Goal: Information Seeking & Learning: Learn about a topic

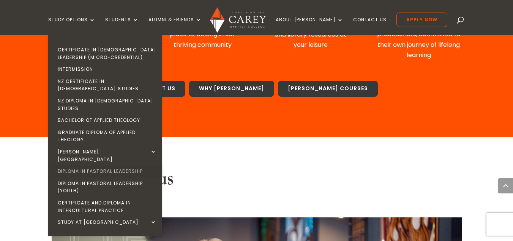
scroll to position [494, 0]
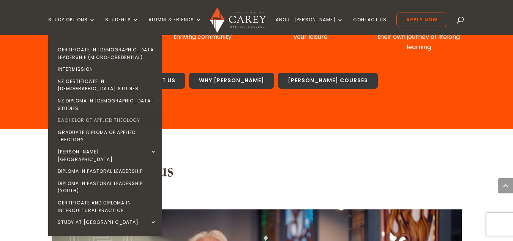
click at [136, 114] on link "Bachelor of Applied Theology" at bounding box center [107, 120] width 114 height 12
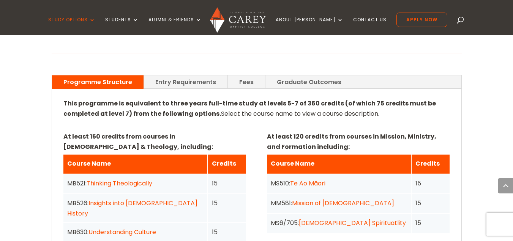
scroll to position [532, 0]
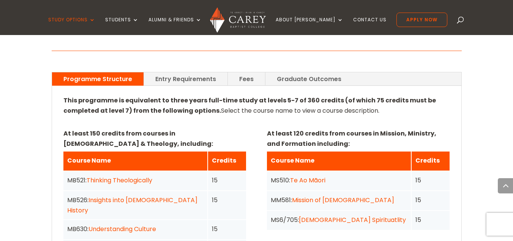
click at [243, 72] on link "Fees" at bounding box center [246, 78] width 37 height 13
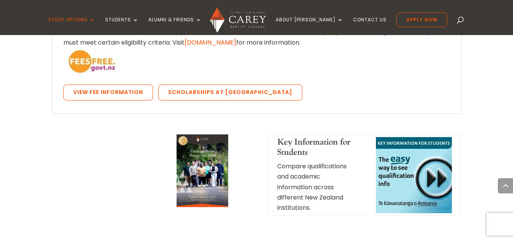
scroll to position [722, 0]
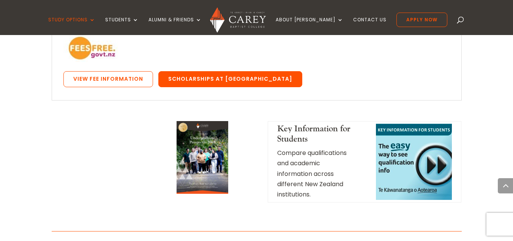
click at [206, 71] on link "Scholarships at [GEOGRAPHIC_DATA]" at bounding box center [230, 79] width 144 height 16
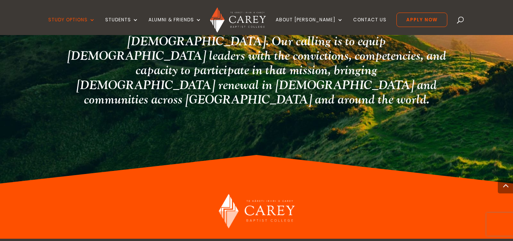
scroll to position [1201, 0]
